Goal: Task Accomplishment & Management: Complete application form

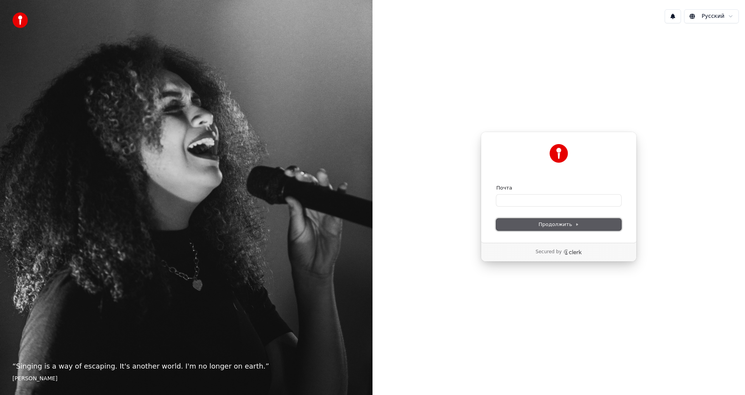
click at [575, 223] on icon at bounding box center [577, 224] width 4 height 4
click at [506, 225] on button "Продолжить" at bounding box center [558, 224] width 125 height 12
click at [127, 188] on div "“ Singing is a way of escaping. It's another world. I'm no longer on earth. ” […" at bounding box center [186, 197] width 372 height 395
click at [19, 22] on img at bounding box center [20, 20] width 16 height 16
click at [717, 16] on html "“ Singing is a way of escaping. It's another world. I'm no longer on earth. ” […" at bounding box center [372, 197] width 745 height 395
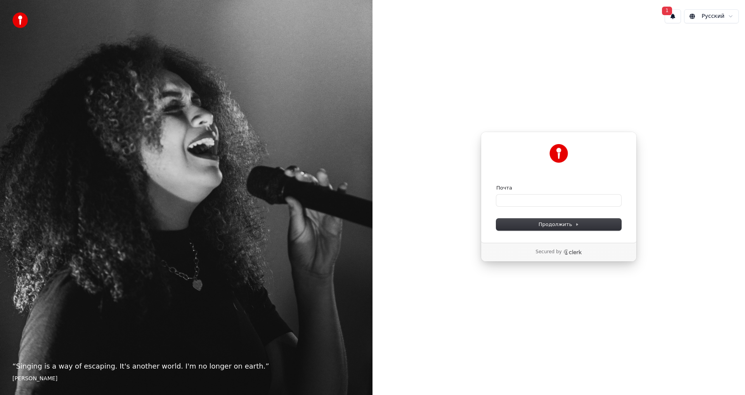
click at [676, 16] on button "1" at bounding box center [673, 16] width 16 height 14
click at [711, 41] on button "Обновить" at bounding box center [724, 41] width 41 height 14
